Goal: Task Accomplishment & Management: Manage account settings

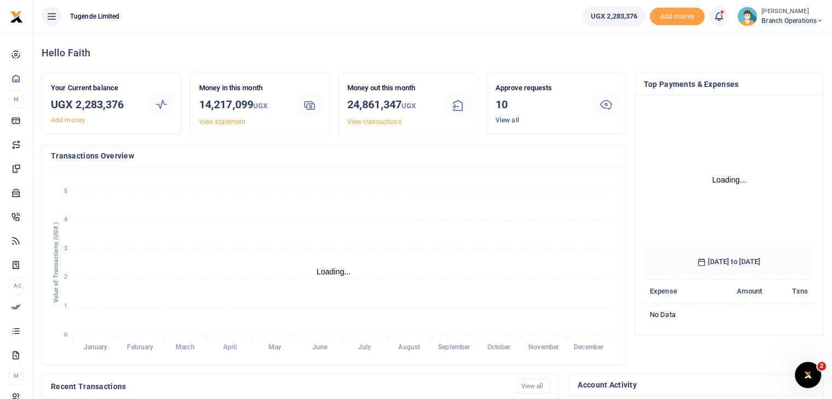
click at [512, 121] on link "View all" at bounding box center [508, 121] width 24 height 8
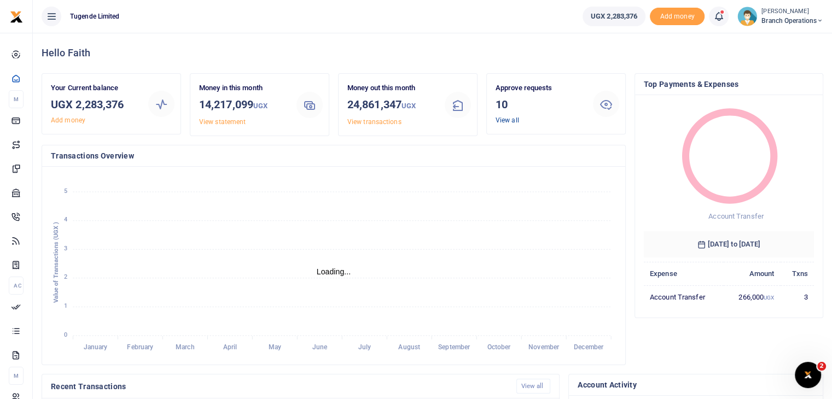
scroll to position [9, 9]
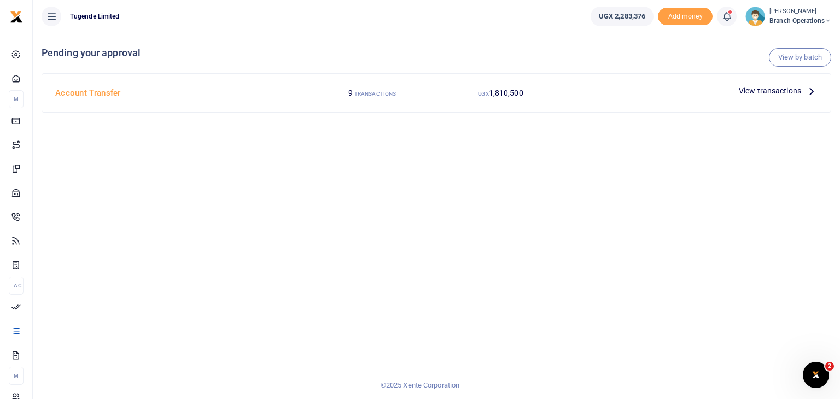
click at [759, 91] on span "View transactions" at bounding box center [770, 91] width 62 height 12
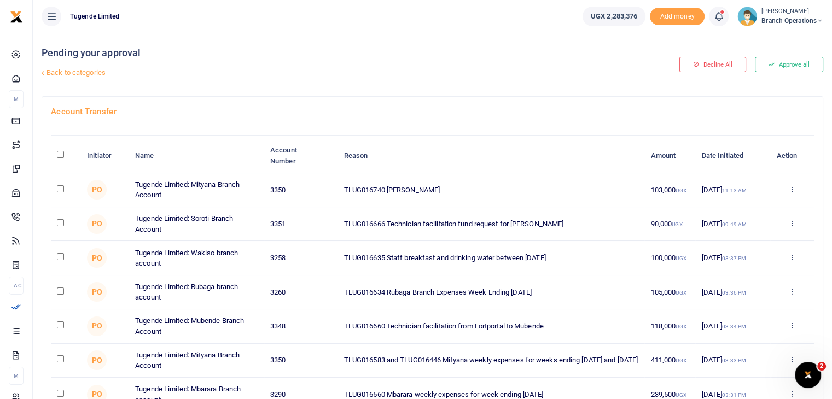
click at [61, 188] on input "checkbox" at bounding box center [60, 188] width 7 height 7
checkbox input "true"
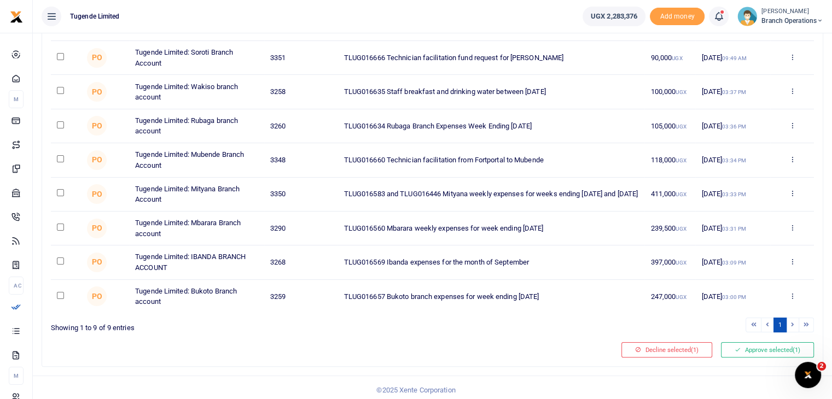
scroll to position [170, 0]
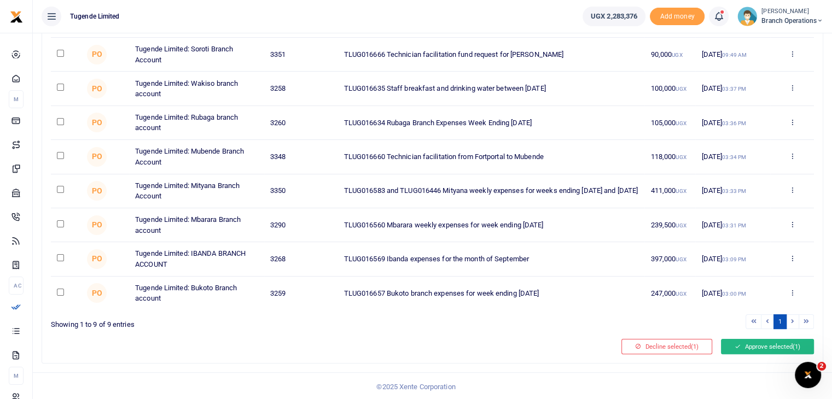
click at [749, 348] on button "Approve selected (1)" at bounding box center [767, 346] width 93 height 15
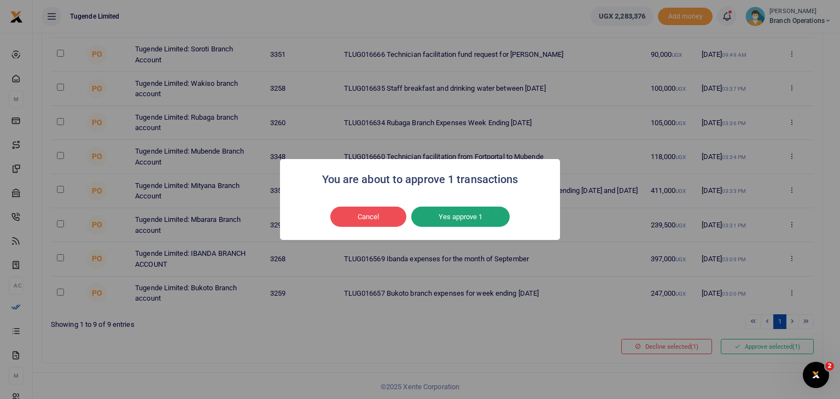
click at [452, 216] on button "Yes approve 1" at bounding box center [460, 217] width 98 height 21
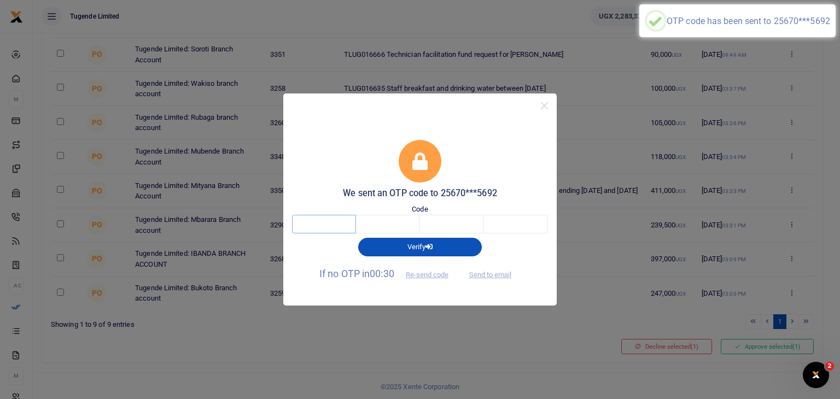
click at [338, 230] on input "text" at bounding box center [324, 224] width 64 height 19
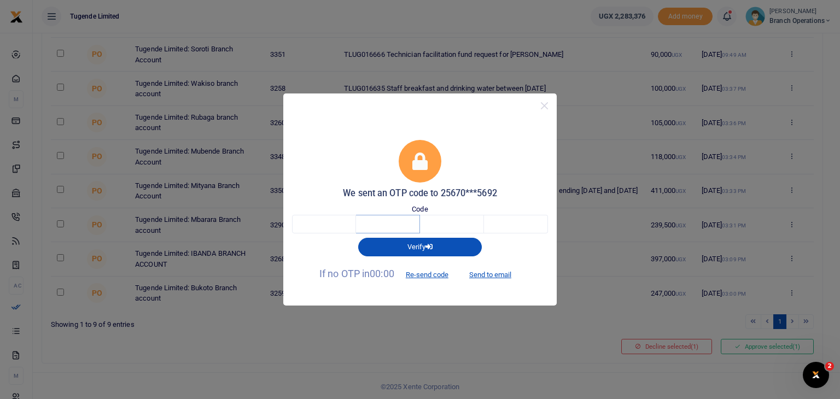
click at [396, 217] on input "text" at bounding box center [388, 224] width 64 height 19
click at [322, 220] on input "text" at bounding box center [324, 224] width 64 height 19
click at [431, 275] on button "Re-send code" at bounding box center [427, 274] width 61 height 19
click at [309, 223] on input "text" at bounding box center [324, 224] width 64 height 19
type input "2"
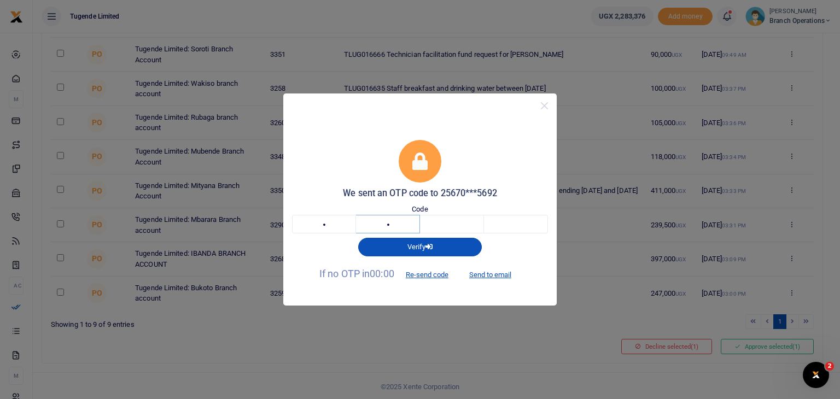
type input "9"
type input "7"
type input "0"
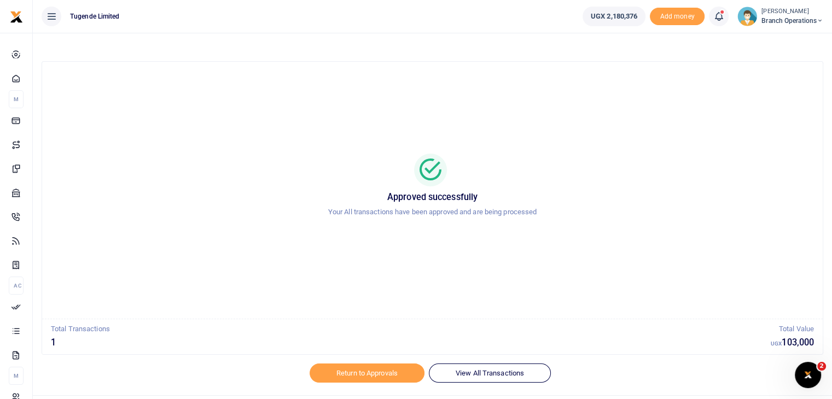
click at [747, 18] on img at bounding box center [747, 17] width 20 height 20
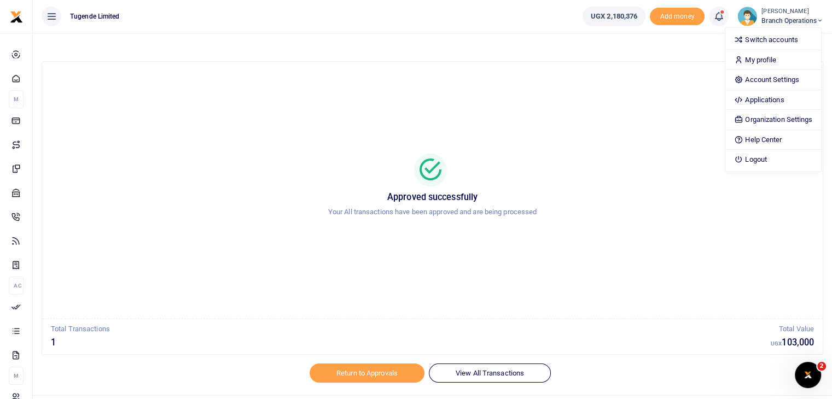
click at [523, 252] on div "Approved successfully Your All transactions have been approved and are being pr…" at bounding box center [432, 191] width 754 height 240
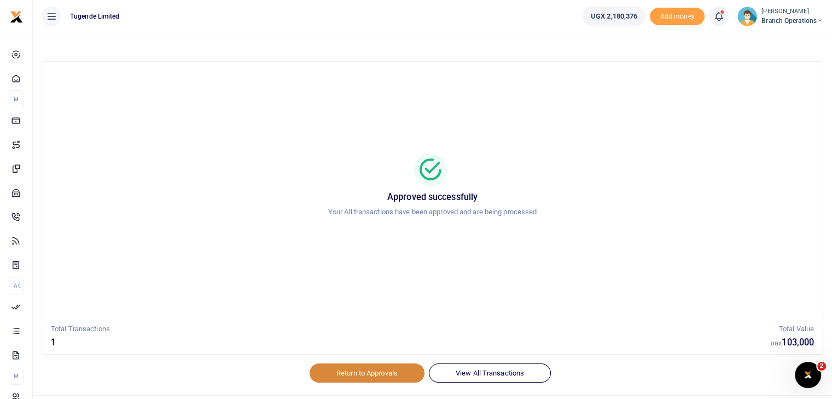
click at [366, 369] on link "Return to Approvals" at bounding box center [367, 373] width 115 height 19
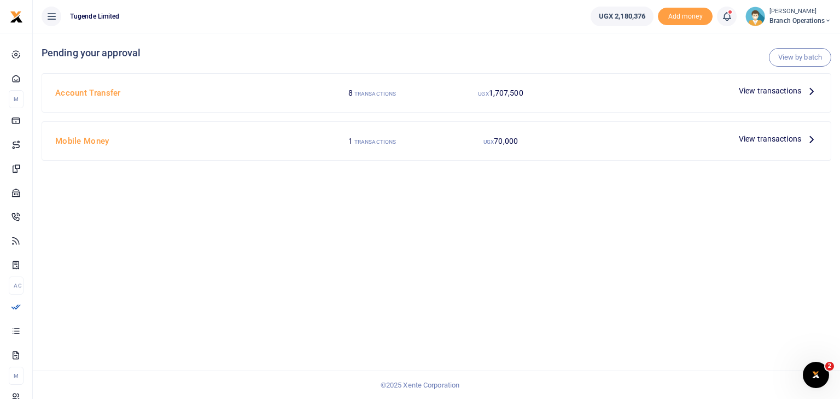
click at [773, 91] on span "View transactions" at bounding box center [770, 91] width 62 height 12
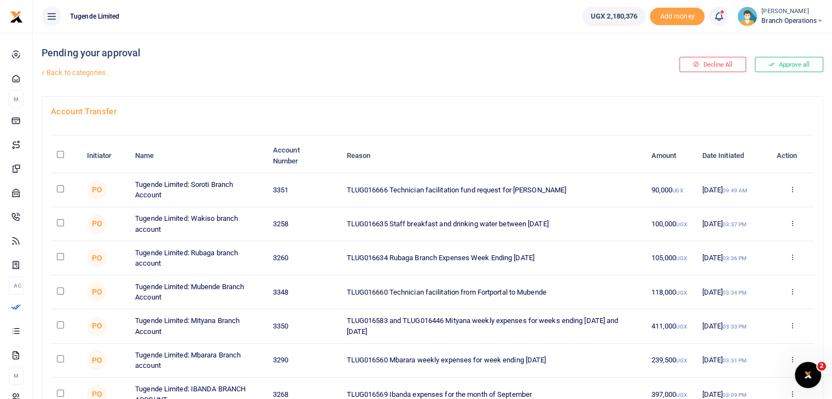
click at [62, 188] on input "checkbox" at bounding box center [60, 188] width 7 height 7
checkbox input "true"
click at [57, 292] on input "checkbox" at bounding box center [60, 291] width 7 height 7
checkbox input "true"
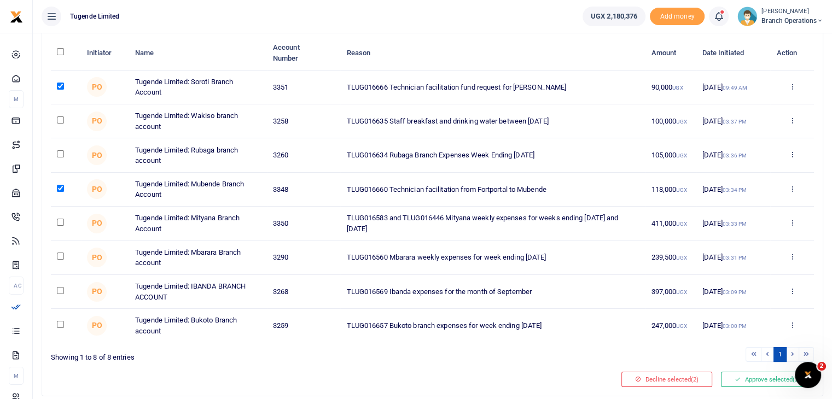
scroll to position [104, 0]
click at [757, 374] on button "Approve selected (2)" at bounding box center [767, 378] width 93 height 15
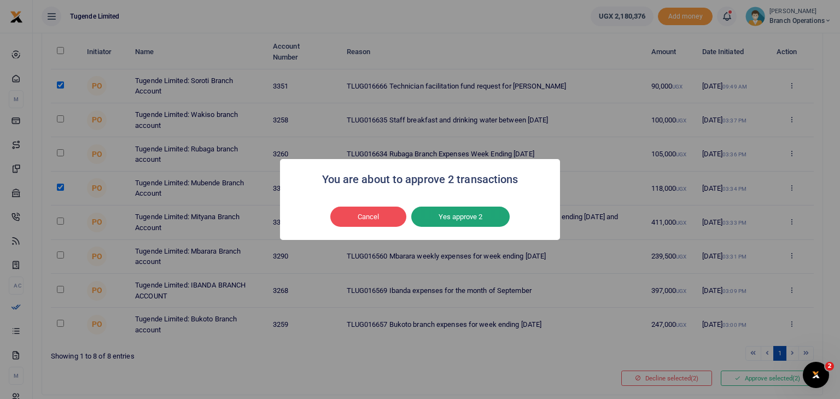
click at [459, 215] on button "Yes approve 2" at bounding box center [460, 217] width 98 height 21
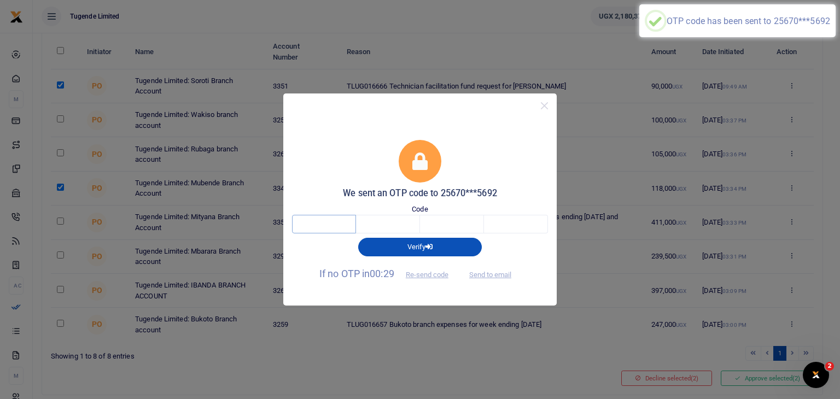
click at [333, 224] on input "text" at bounding box center [324, 224] width 64 height 19
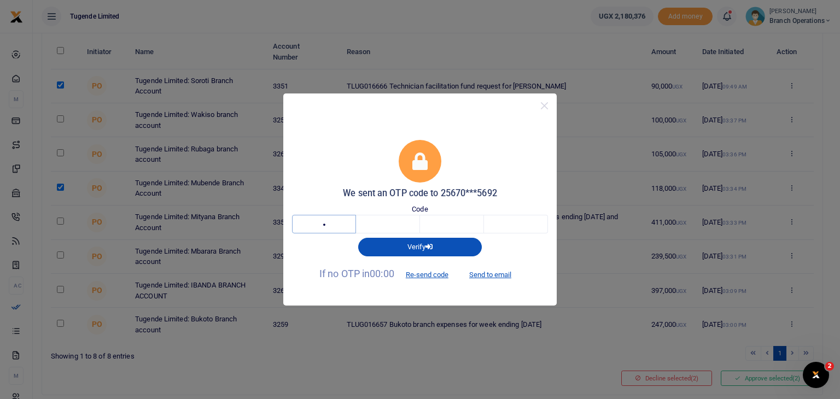
type input "8"
type input "4"
type input "5"
